Goal: Navigation & Orientation: Find specific page/section

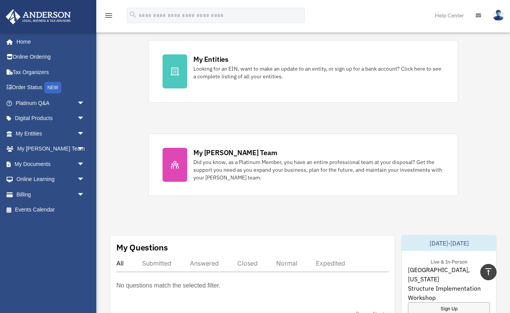
scroll to position [223, 0]
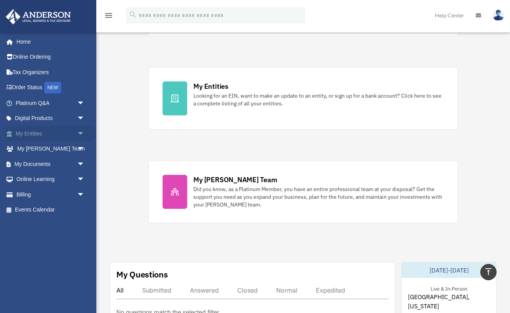
click at [82, 133] on span "arrow_drop_down" at bounding box center [84, 134] width 15 height 16
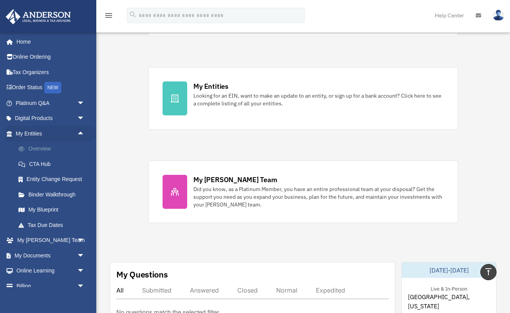
click at [35, 147] on link "Overview" at bounding box center [54, 148] width 86 height 15
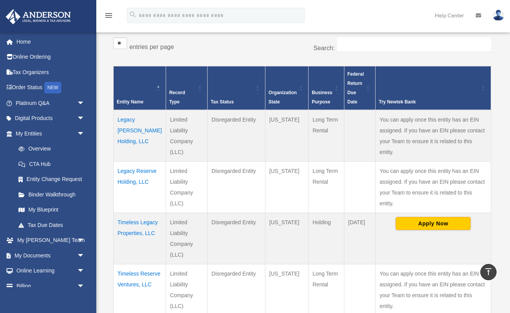
scroll to position [131, 0]
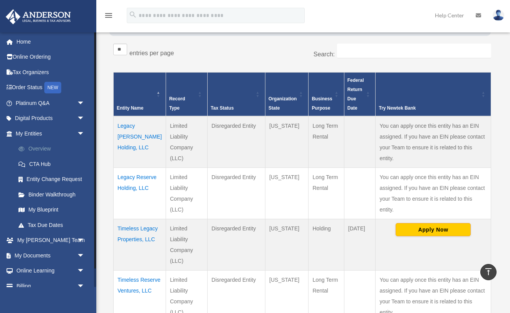
click at [44, 146] on link "Overview" at bounding box center [54, 148] width 86 height 15
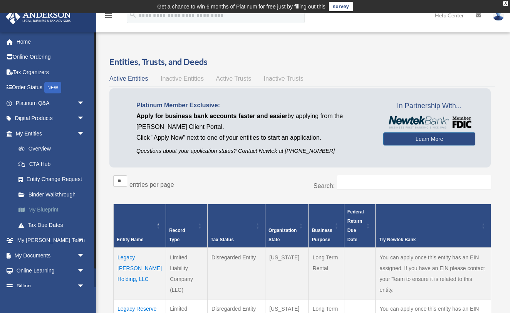
click at [33, 207] on link "My Blueprint" at bounding box center [54, 209] width 86 height 15
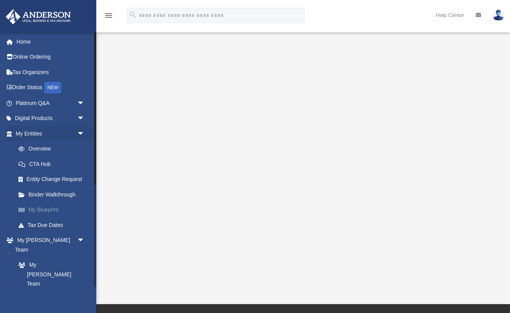
scroll to position [76, 0]
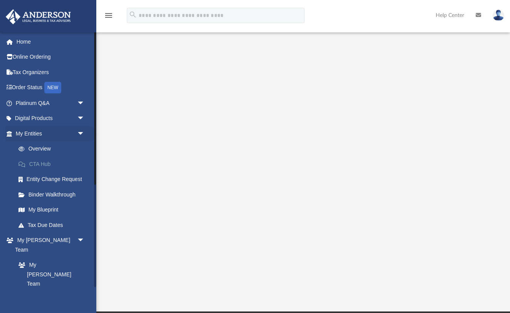
click at [38, 163] on link "CTA Hub" at bounding box center [54, 163] width 86 height 15
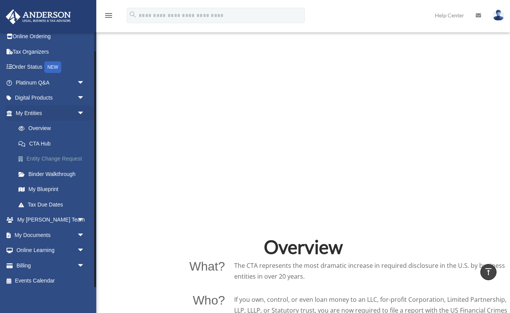
scroll to position [20, 0]
click at [30, 203] on link "Tax Due Dates" at bounding box center [54, 204] width 86 height 15
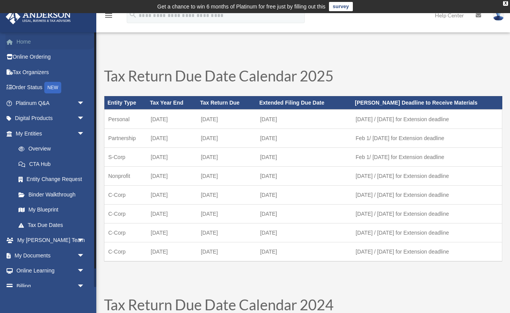
click at [27, 39] on link "Home" at bounding box center [50, 41] width 91 height 15
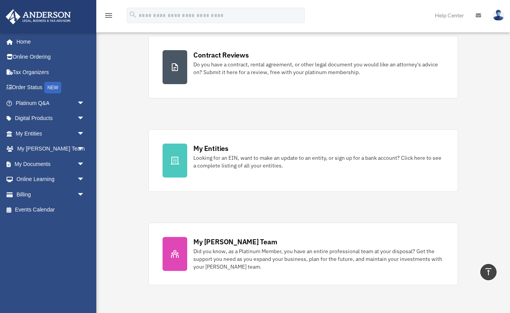
scroll to position [160, 0]
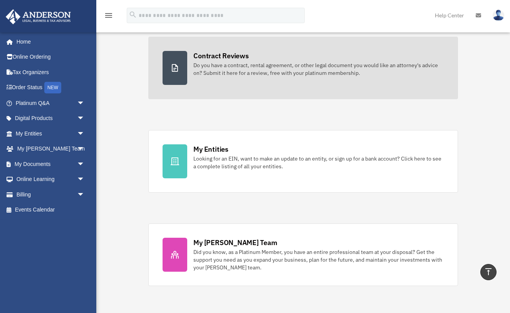
click at [171, 72] on icon at bounding box center [174, 67] width 9 height 9
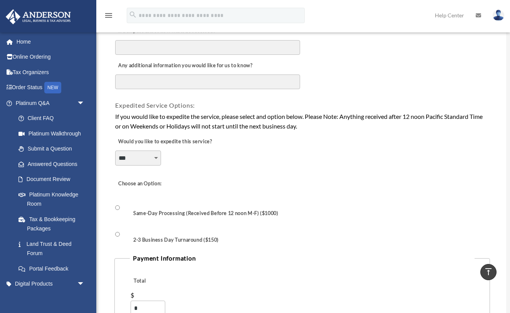
scroll to position [477, 0]
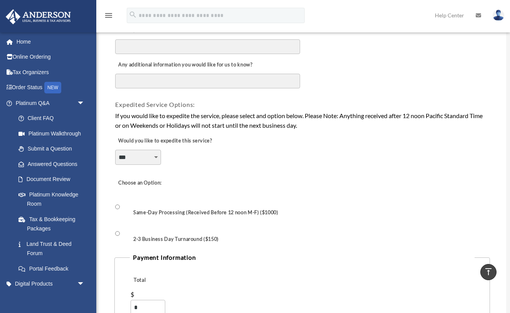
select select "********"
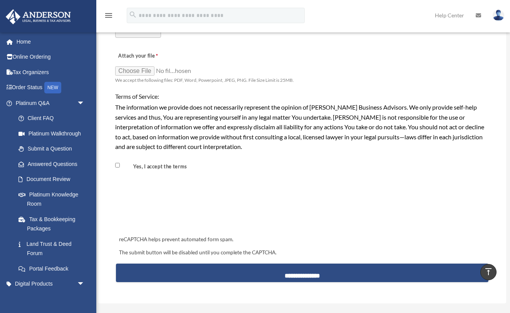
scroll to position [604, 0]
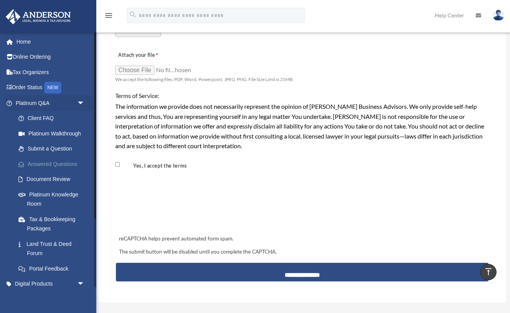
click at [53, 163] on link "Answered Questions" at bounding box center [54, 163] width 86 height 15
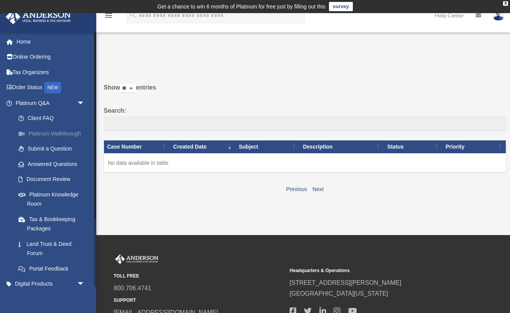
click at [52, 130] on link "Platinum Walkthrough" at bounding box center [54, 133] width 86 height 15
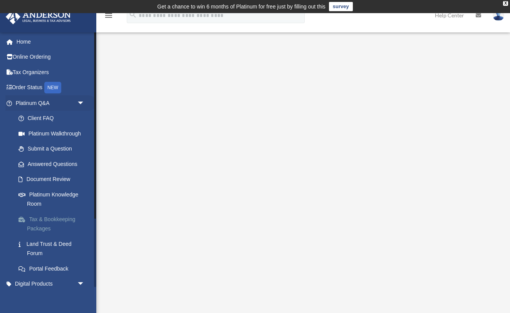
click at [36, 225] on link "Tax & Bookkeeping Packages" at bounding box center [54, 223] width 86 height 25
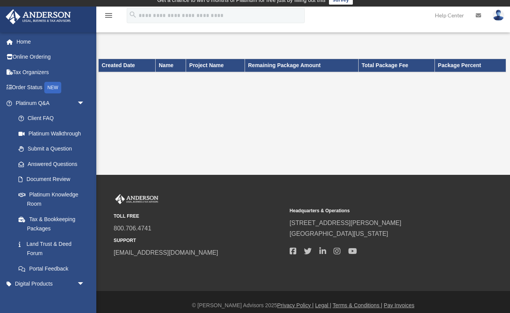
scroll to position [7, 0]
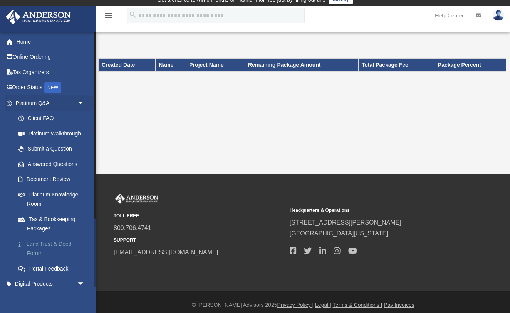
click at [42, 242] on link "Land Trust & Deed Forum" at bounding box center [54, 248] width 86 height 25
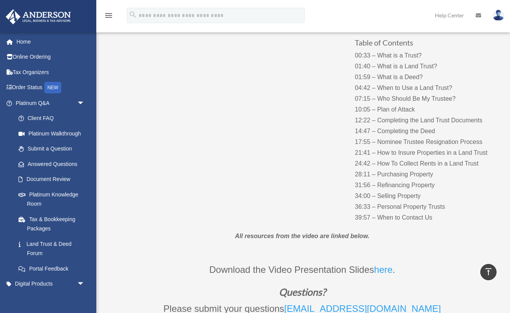
scroll to position [95, 0]
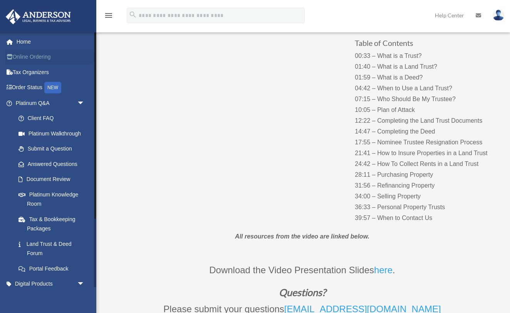
click at [53, 59] on link "Online Ordering" at bounding box center [50, 56] width 91 height 15
